Goal: Transaction & Acquisition: Purchase product/service

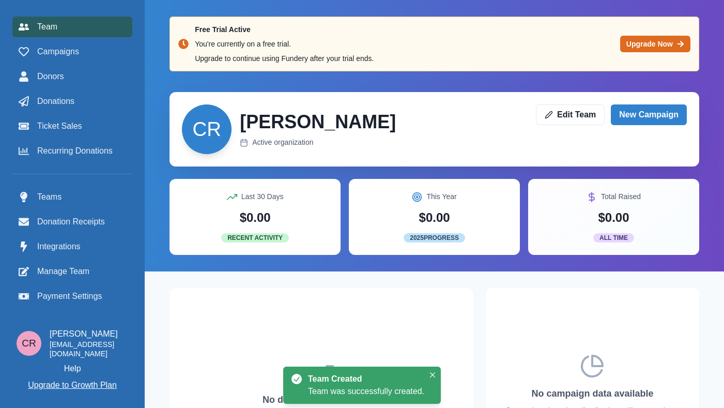
click at [80, 389] on p "Upgrade to Growth Plan" at bounding box center [72, 385] width 89 height 12
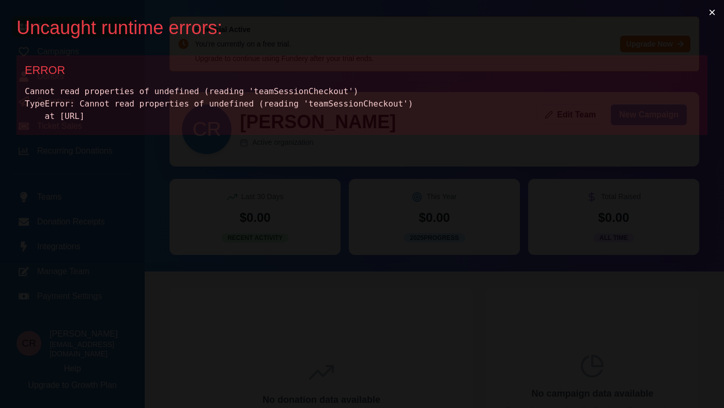
drag, startPoint x: 424, startPoint y: 117, endPoint x: 25, endPoint y: 94, distance: 399.6
click at [25, 94] on div "Cannot read properties of undefined (reading 'teamSessionCheckout') TypeError: …" at bounding box center [362, 103] width 674 height 37
copy div "Cannot read properties of undefined (reading 'teamSessionCheckout') TypeError: …"
click at [720, 10] on button "×" at bounding box center [712, 12] width 24 height 25
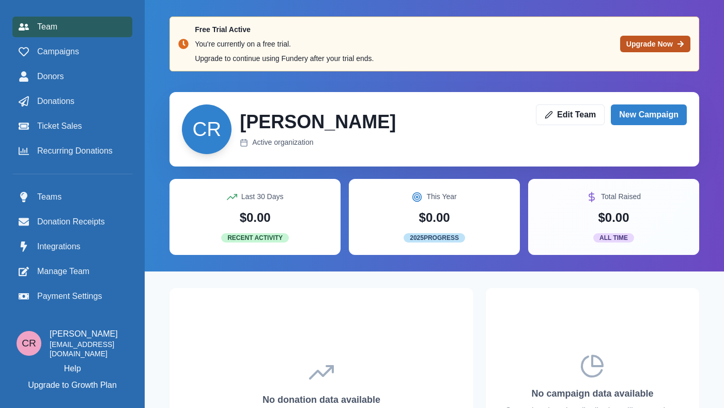
click at [641, 46] on link "Upgrade Now" at bounding box center [655, 44] width 70 height 17
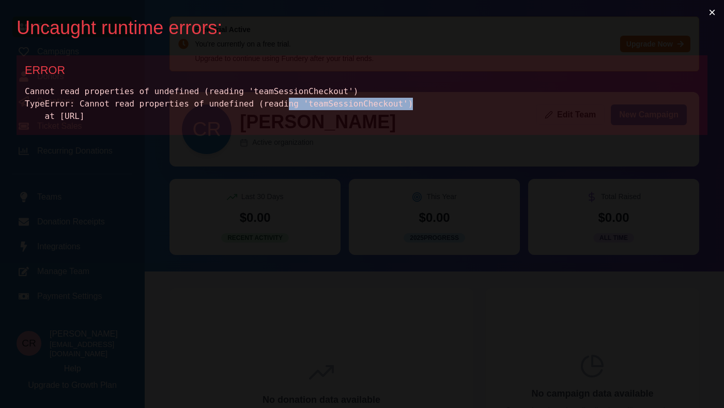
drag, startPoint x: 459, startPoint y: 110, endPoint x: 283, endPoint y: 100, distance: 176.9
click at [283, 106] on div "Cannot read properties of undefined (reading 'teamSessionCheckout') TypeError: …" at bounding box center [362, 103] width 674 height 37
drag, startPoint x: 19, startPoint y: 91, endPoint x: 429, endPoint y: 114, distance: 410.9
click at [429, 114] on div "ERROR Cannot read properties of undefined (reading 'teamSessionCheckout') TypeE…" at bounding box center [362, 95] width 691 height 80
copy div "Cannot read properties of undefined (reading 'teamSessionCheckout') TypeError: …"
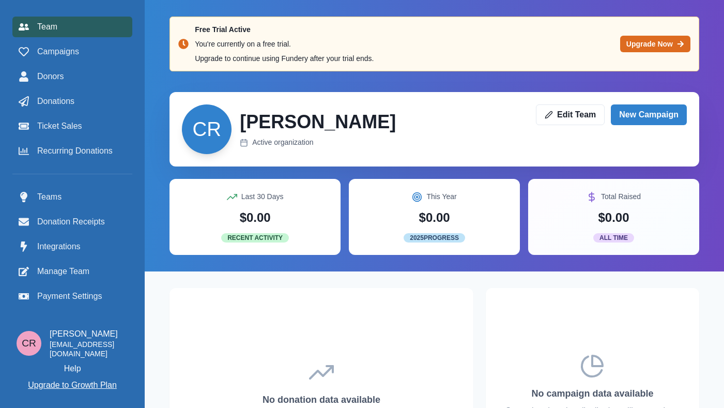
click at [89, 389] on p "Upgrade to Growth Plan" at bounding box center [72, 385] width 89 height 12
click at [81, 385] on p "Upgrade to Growth Plan" at bounding box center [72, 385] width 89 height 12
click at [638, 45] on link "Upgrade Now" at bounding box center [655, 44] width 70 height 17
click at [660, 49] on link "Upgrade Now" at bounding box center [655, 44] width 70 height 17
click at [81, 384] on p "Upgrade to Growth Plan" at bounding box center [72, 385] width 89 height 12
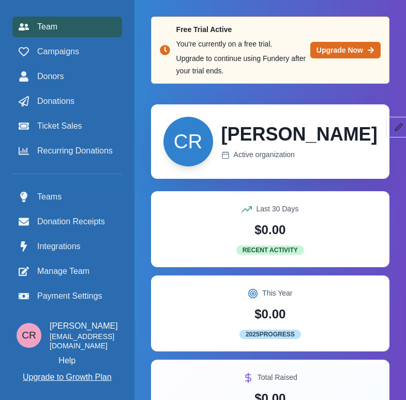
click at [96, 383] on p "Upgrade to Growth Plan" at bounding box center [67, 377] width 89 height 12
